Goal: Transaction & Acquisition: Purchase product/service

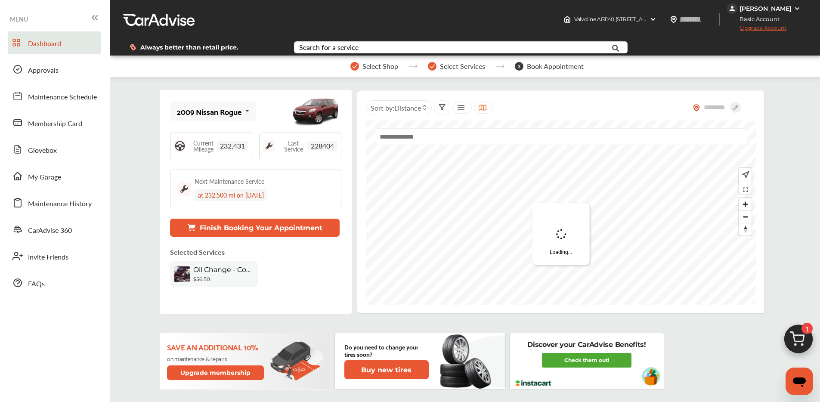
click at [791, 333] on img at bounding box center [797, 341] width 41 height 41
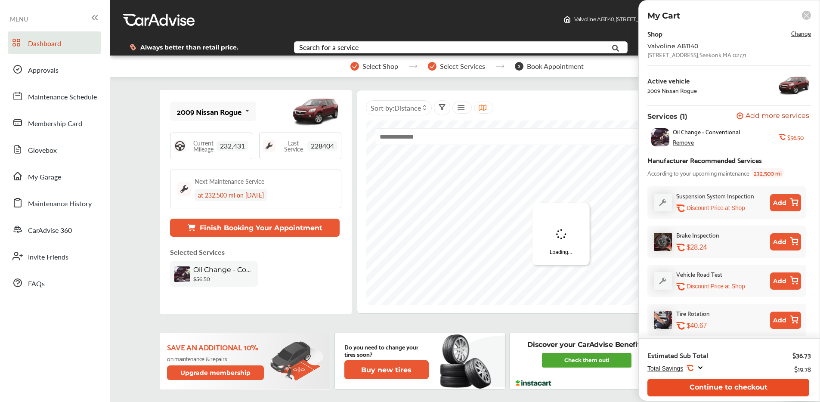
click at [696, 388] on button "Continue to checkout" at bounding box center [728, 388] width 162 height 18
